Goal: Task Accomplishment & Management: Manage account settings

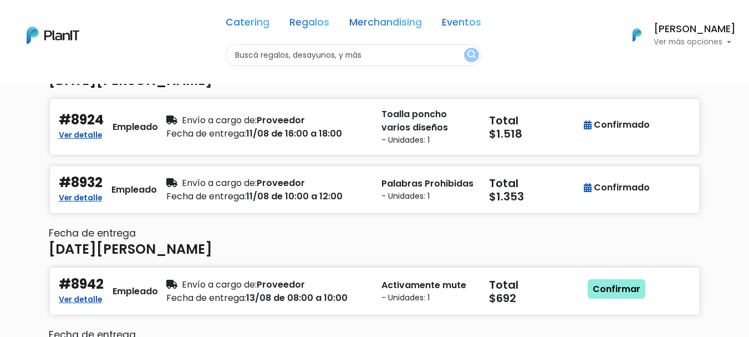
scroll to position [111, 0]
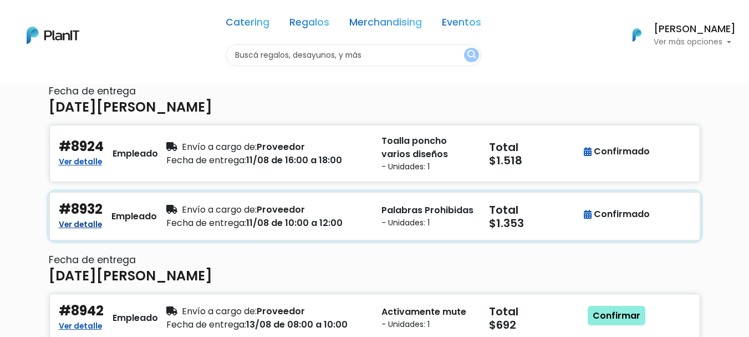
click at [85, 223] on link "Ver detalle" at bounding box center [80, 222] width 43 height 13
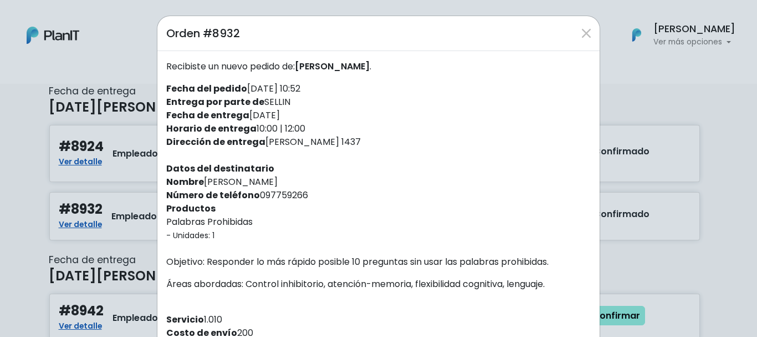
drag, startPoint x: 320, startPoint y: 145, endPoint x: 308, endPoint y: 137, distance: 14.5
click at [276, 137] on div "Recibiste un nuevo pedido de: [PERSON_NAME] . Fecha del pedido [DATE] 10:52 Ent…" at bounding box center [378, 266] width 442 height 430
drag, startPoint x: 323, startPoint y: 139, endPoint x: 259, endPoint y: 140, distance: 63.2
click at [259, 140] on div "Recibiste un nuevo pedido de: [PERSON_NAME] . Fecha del pedido [DATE] 10:52 Ent…" at bounding box center [378, 266] width 442 height 430
copy div "[PERSON_NAME] 1437"
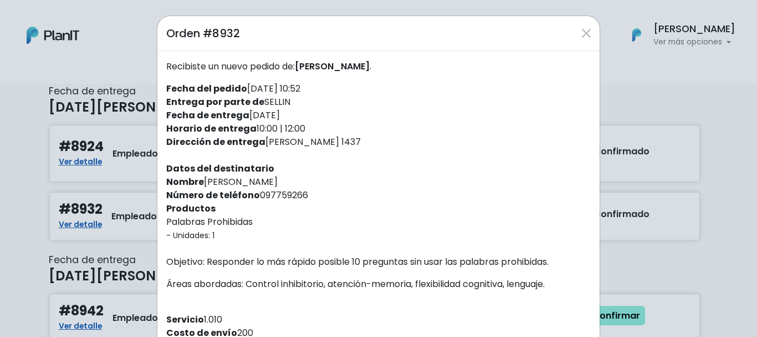
drag, startPoint x: 372, startPoint y: 191, endPoint x: 387, endPoint y: 184, distance: 16.6
click at [375, 188] on div "Recibiste un nuevo pedido de: [PERSON_NAME] . Fecha del pedido [DATE] 10:52 Ent…" at bounding box center [378, 266] width 442 height 430
drag, startPoint x: 295, startPoint y: 193, endPoint x: 254, endPoint y: 195, distance: 40.5
click at [254, 195] on div "Recibiste un nuevo pedido de: [PERSON_NAME] . Fecha del pedido [DATE] 10:52 Ent…" at bounding box center [378, 266] width 442 height 430
copy div "097759266"
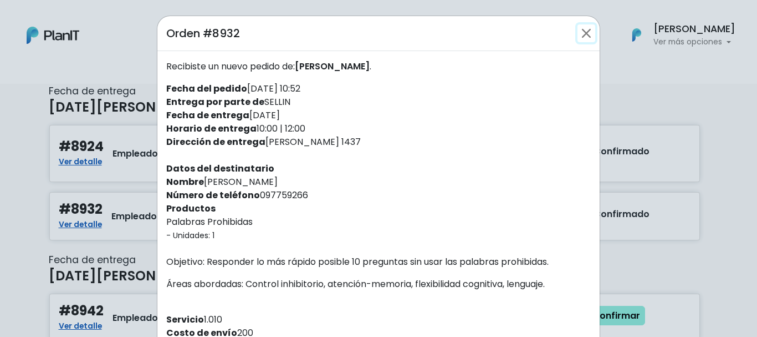
click at [583, 35] on button "Close" at bounding box center [587, 33] width 18 height 18
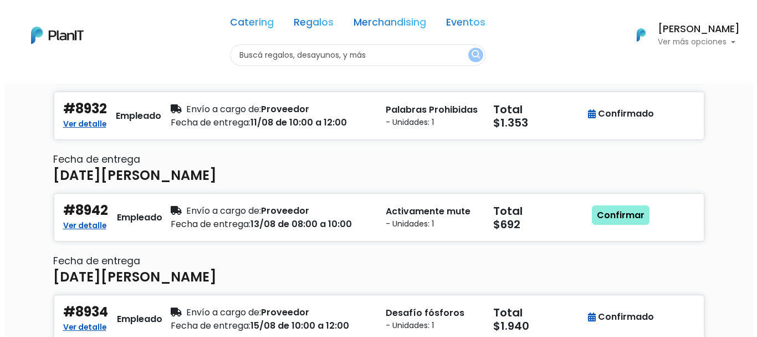
scroll to position [237, 0]
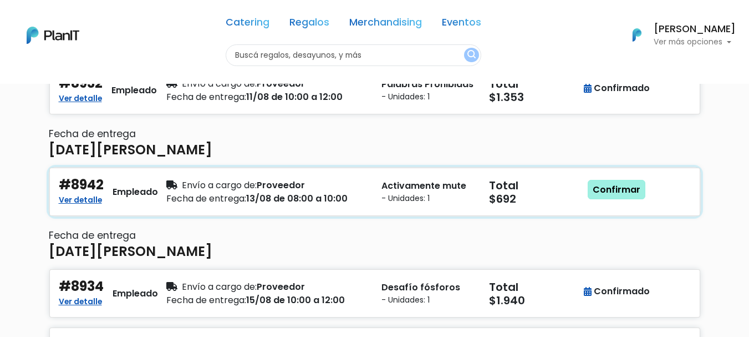
click at [616, 187] on link "Confirmar" at bounding box center [617, 190] width 58 height 20
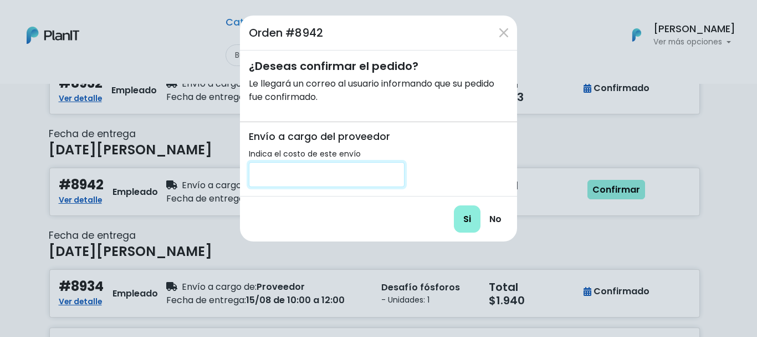
click at [379, 180] on input "number" at bounding box center [327, 174] width 156 height 25
type input "200"
click at [466, 217] on input "Si" at bounding box center [467, 218] width 27 height 27
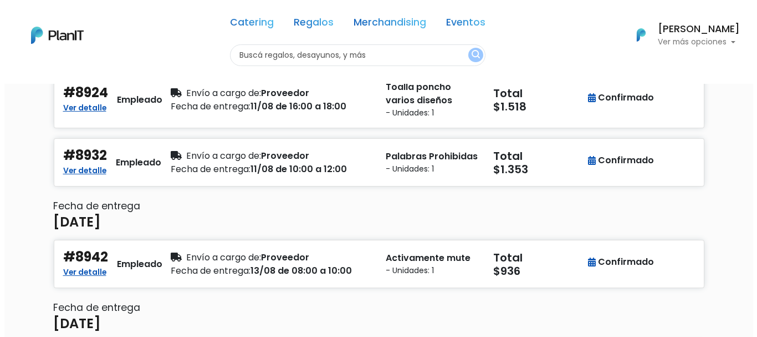
scroll to position [181, 0]
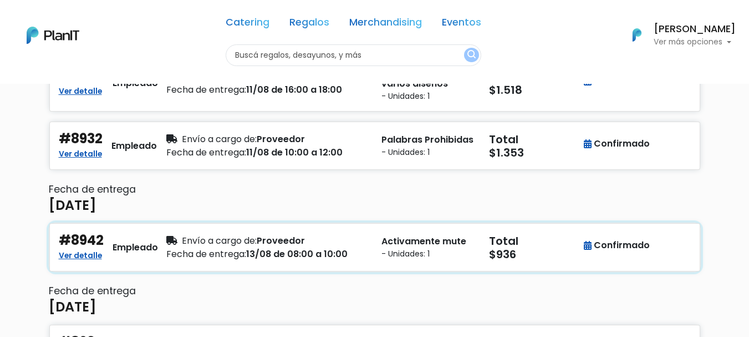
click at [401, 255] on small "- Unidades: 1" at bounding box center [428, 254] width 94 height 12
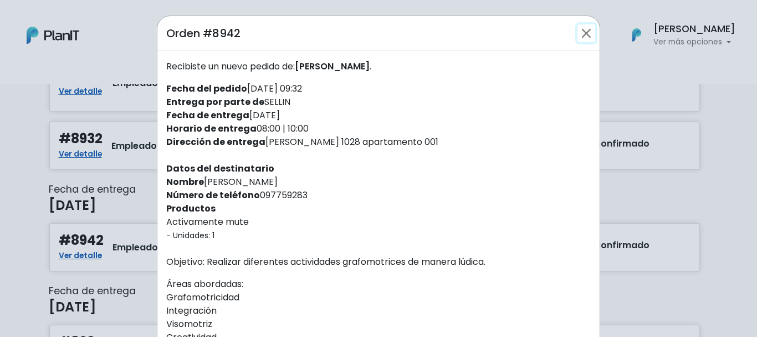
click at [585, 33] on button "Close" at bounding box center [587, 33] width 18 height 18
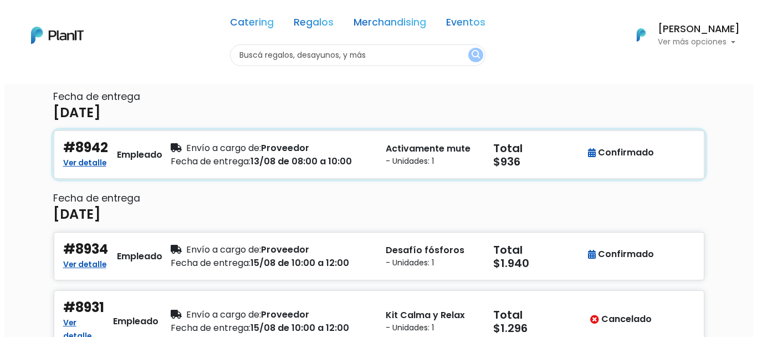
scroll to position [292, 0]
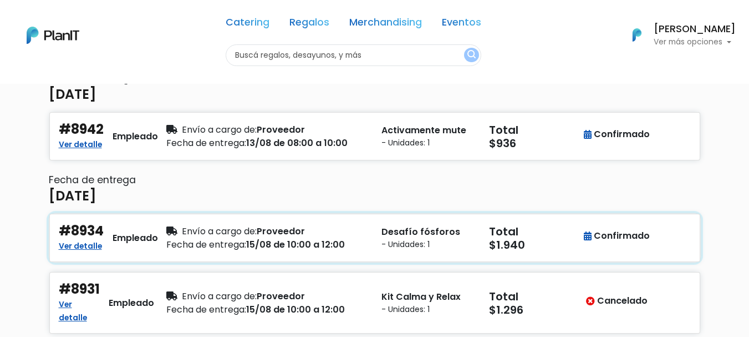
click at [295, 235] on div "Envío a cargo de: Proveedor" at bounding box center [267, 231] width 202 height 13
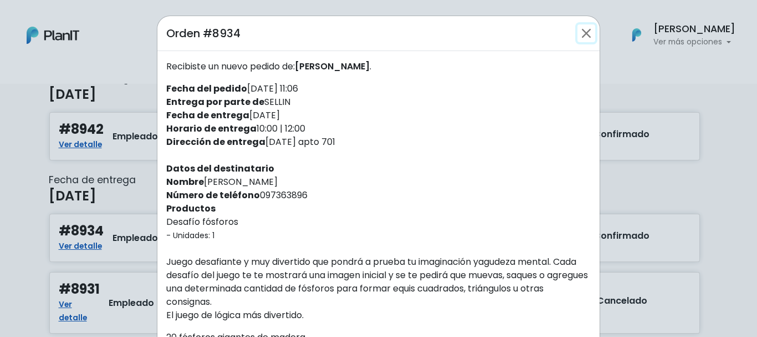
click at [589, 26] on button "Close" at bounding box center [587, 33] width 18 height 18
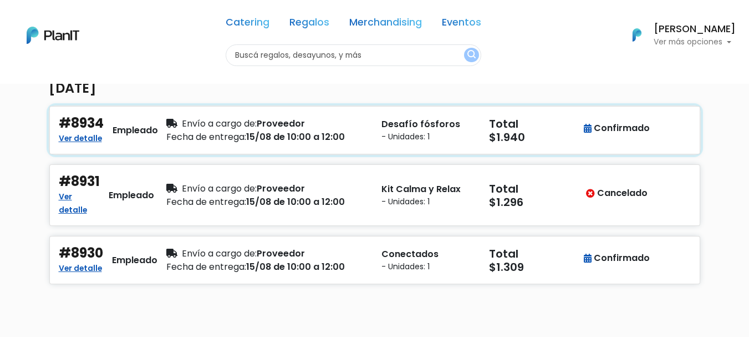
scroll to position [458, 0]
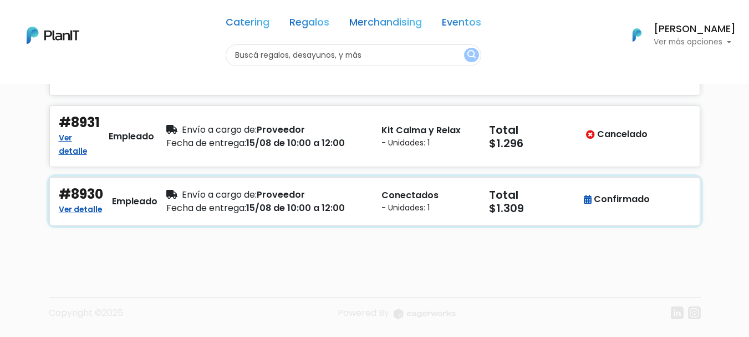
click at [349, 211] on div "Fecha de entrega: 15/08 de 10:00 a 12:00" at bounding box center [267, 207] width 202 height 13
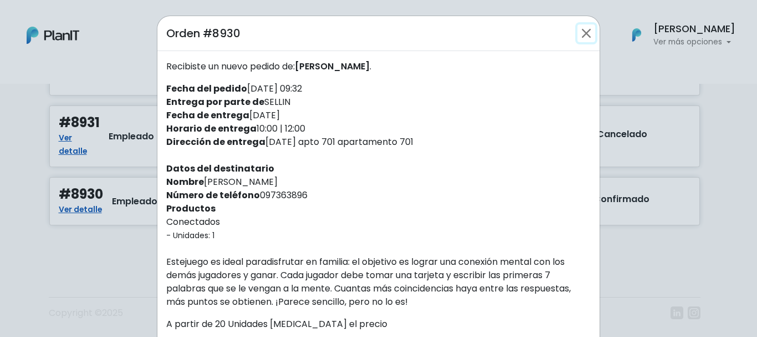
click at [581, 28] on button "Close" at bounding box center [587, 33] width 18 height 18
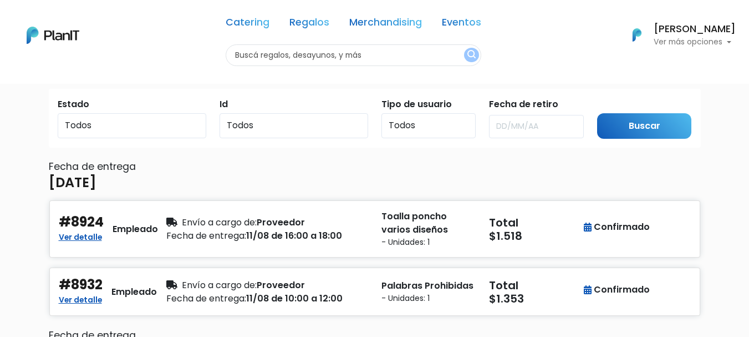
scroll to position [0, 0]
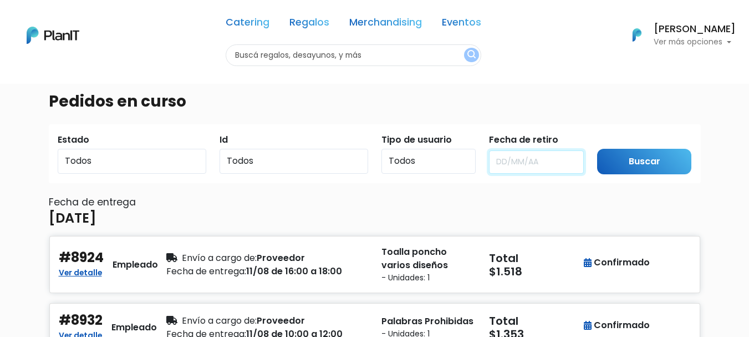
click at [509, 160] on input "text" at bounding box center [536, 161] width 95 height 23
click at [292, 200] on h6 "Fecha de entrega" at bounding box center [375, 202] width 652 height 12
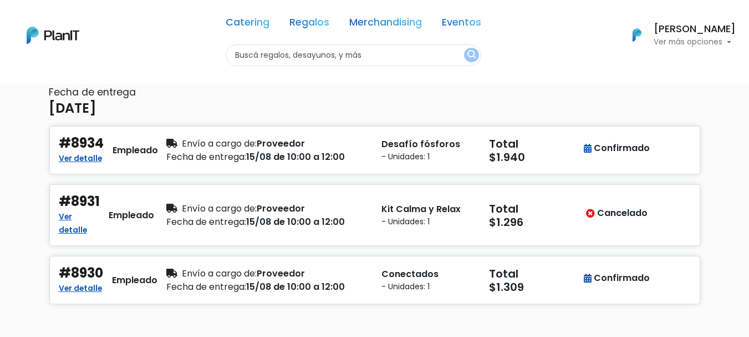
scroll to position [444, 0]
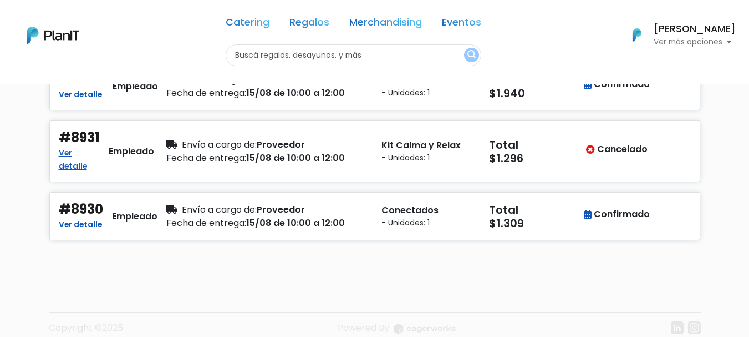
drag, startPoint x: 301, startPoint y: 144, endPoint x: 748, endPoint y: 170, distance: 448.2
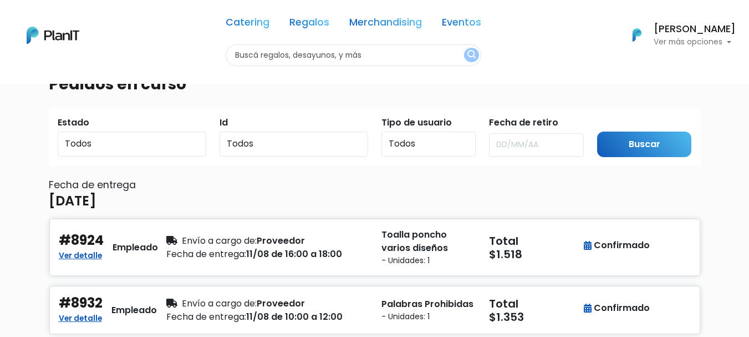
scroll to position [0, 0]
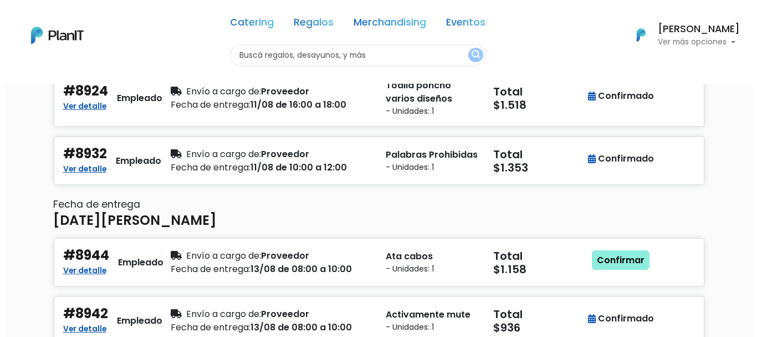
scroll to position [222, 0]
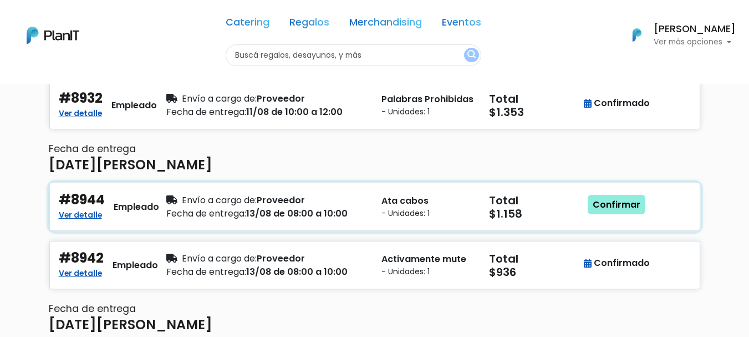
click at [468, 215] on small "- Unidades: 1" at bounding box center [428, 213] width 94 height 12
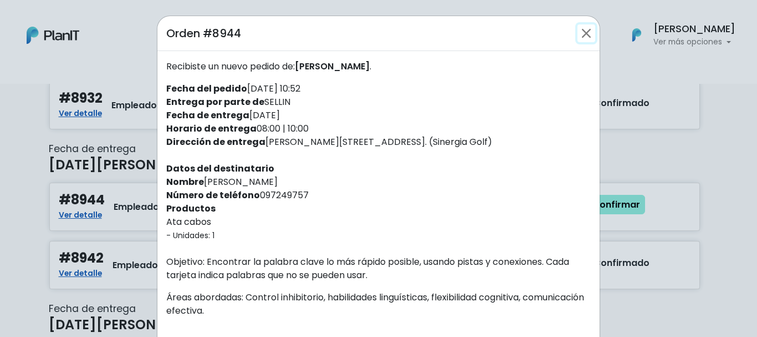
click at [583, 33] on button "Close" at bounding box center [587, 33] width 18 height 18
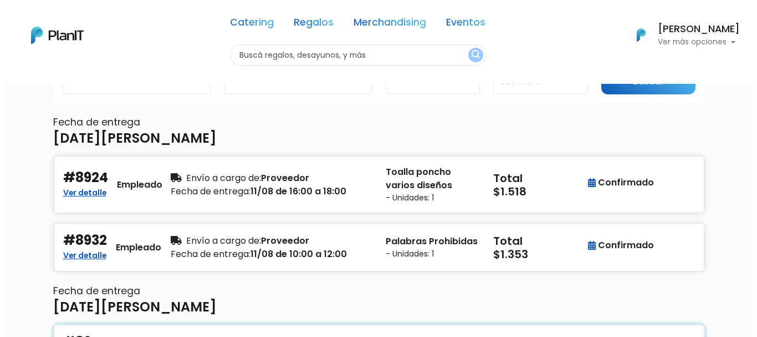
scroll to position [73, 0]
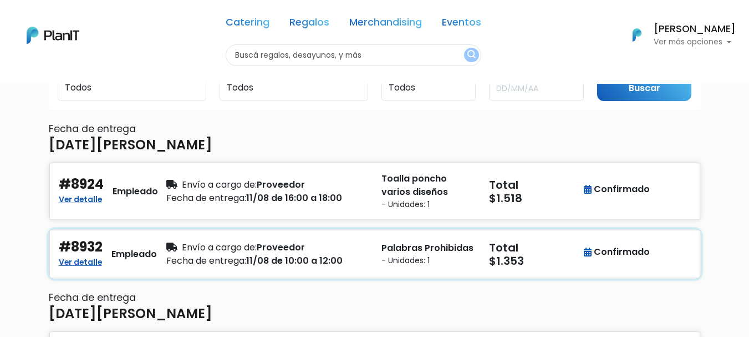
click at [396, 252] on p "Palabras Prohibidas" at bounding box center [428, 247] width 94 height 13
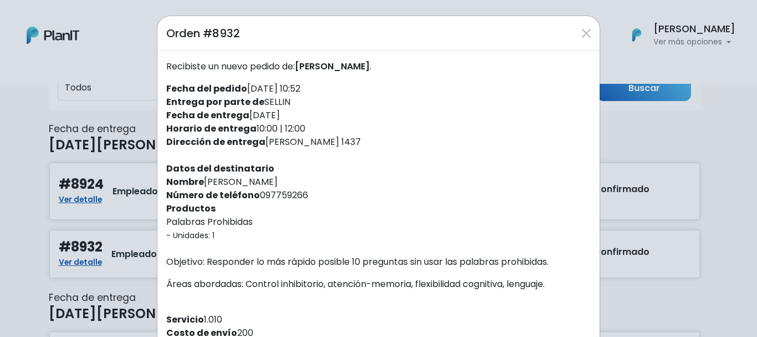
drag, startPoint x: 300, startPoint y: 191, endPoint x: 255, endPoint y: 196, distance: 45.7
click at [255, 196] on div "Recibiste un nuevo pedido de: [PERSON_NAME] . Fecha del pedido [DATE] 10:52 Ent…" at bounding box center [378, 266] width 442 height 430
copy div "097759266"
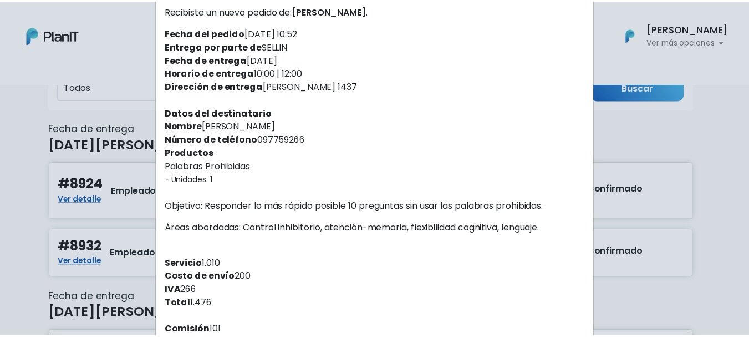
scroll to position [0, 0]
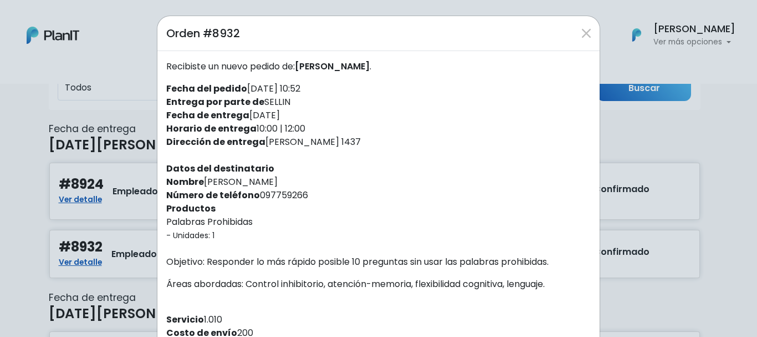
drag, startPoint x: 328, startPoint y: 144, endPoint x: 258, endPoint y: 140, distance: 70.0
click at [258, 140] on div "Recibiste un nuevo pedido de: [PERSON_NAME] . Fecha del pedido [DATE] 10:52 Ent…" at bounding box center [378, 266] width 442 height 430
copy div "[PERSON_NAME] 1437"
click at [580, 35] on button "Close" at bounding box center [587, 33] width 18 height 18
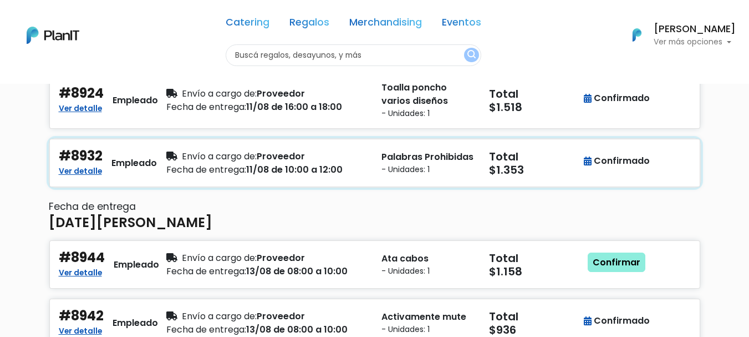
scroll to position [129, 0]
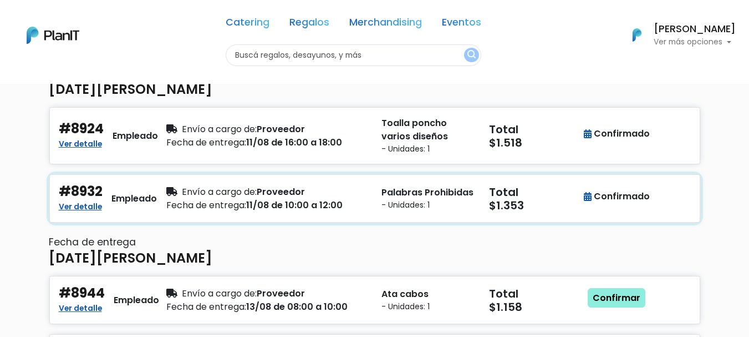
click at [419, 198] on p "Palabras Prohibidas" at bounding box center [428, 192] width 94 height 13
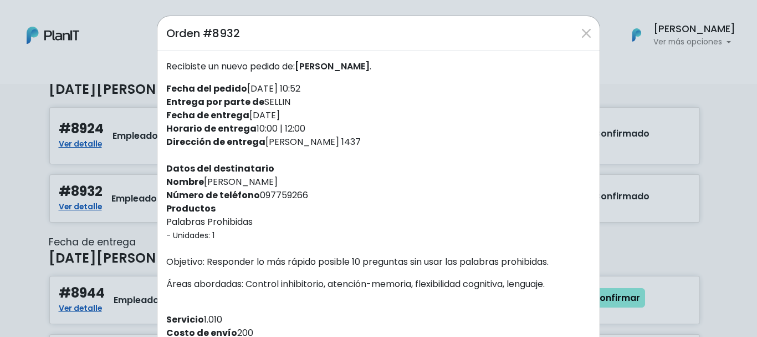
copy div "[PERSON_NAME] 1437"
click at [578, 34] on button "Close" at bounding box center [587, 33] width 18 height 18
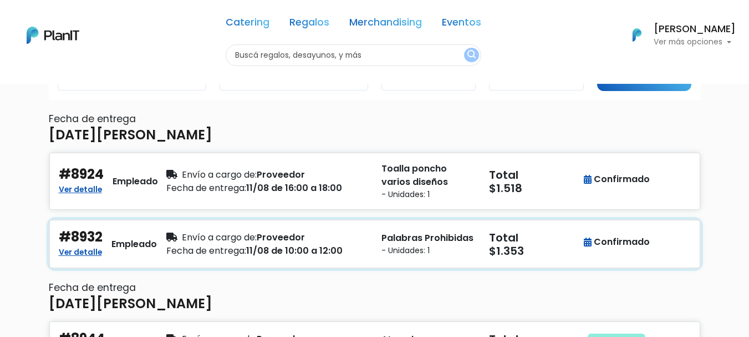
scroll to position [0, 0]
